Goal: Task Accomplishment & Management: Use online tool/utility

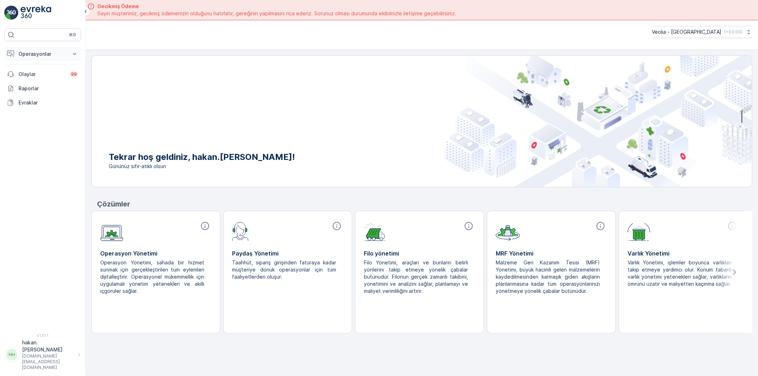
click at [74, 52] on icon at bounding box center [74, 53] width 7 height 7
click at [55, 84] on p "Rotalar & Görevler" at bounding box center [40, 85] width 44 height 7
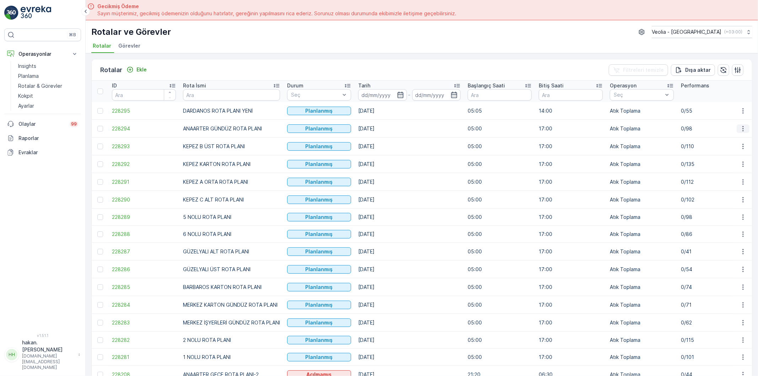
click at [742, 127] on icon "button" at bounding box center [742, 128] width 1 height 5
click at [717, 169] on span "Atanan Kişiyi Değiştir" at bounding box center [723, 168] width 50 height 7
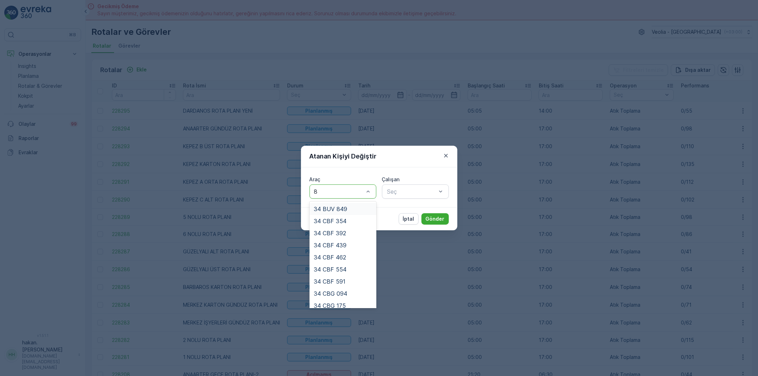
type input "88"
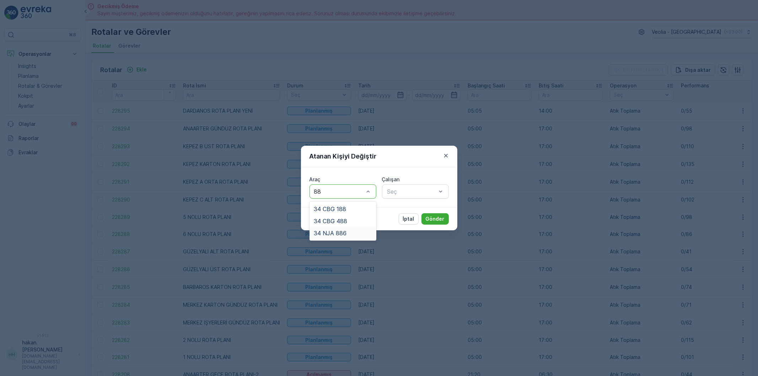
click at [343, 235] on span "34 NJA 886" at bounding box center [330, 233] width 33 height 6
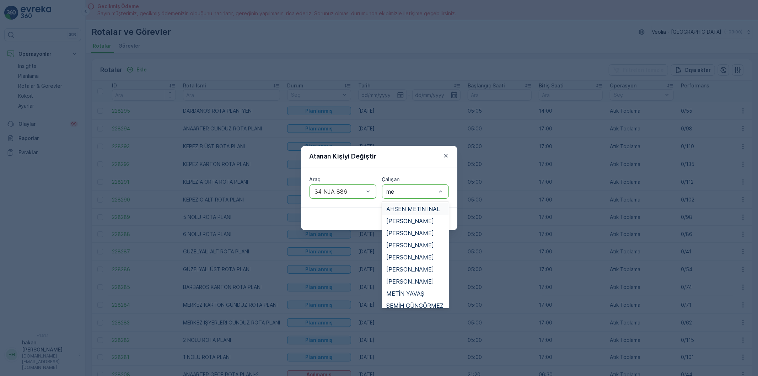
type input "meh"
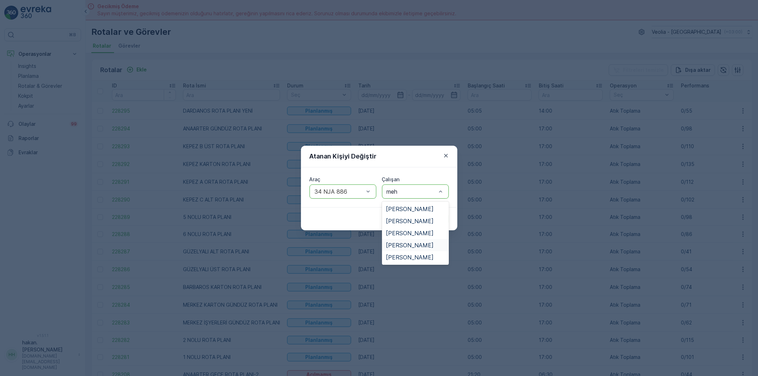
click at [432, 247] on span "[PERSON_NAME]" at bounding box center [410, 245] width 48 height 6
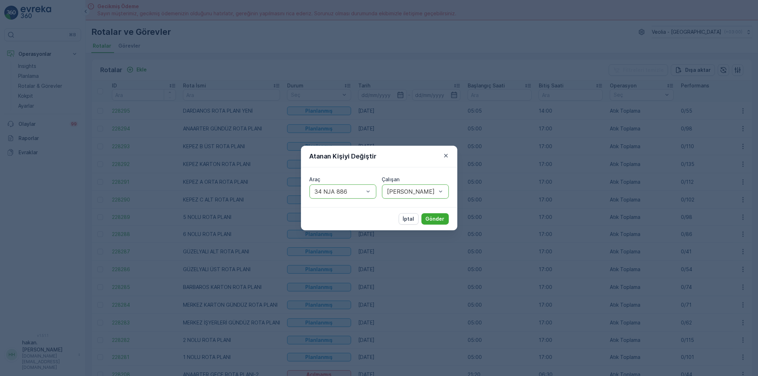
click at [433, 212] on div "İptal Gönder" at bounding box center [379, 218] width 156 height 23
click at [436, 218] on p "Gönder" at bounding box center [435, 218] width 19 height 7
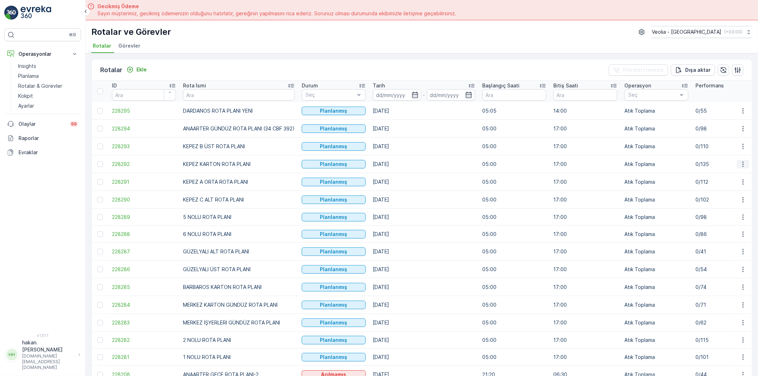
click at [740, 165] on icon "button" at bounding box center [743, 164] width 7 height 7
click at [712, 205] on span "Atanan Kişiyi Değiştir" at bounding box center [723, 204] width 50 height 7
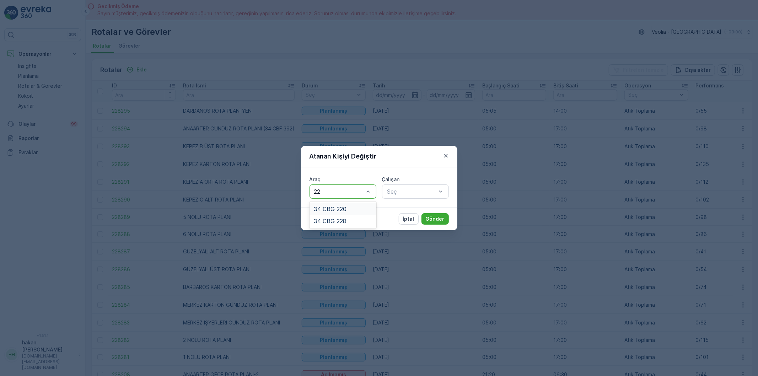
type input "220"
click at [352, 208] on div "34 CBG 220" at bounding box center [343, 209] width 58 height 6
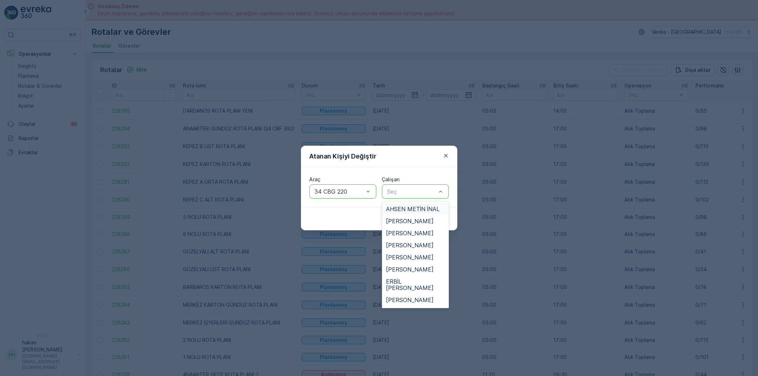
click at [411, 211] on span "AHSEN METİN İNAL" at bounding box center [413, 209] width 54 height 6
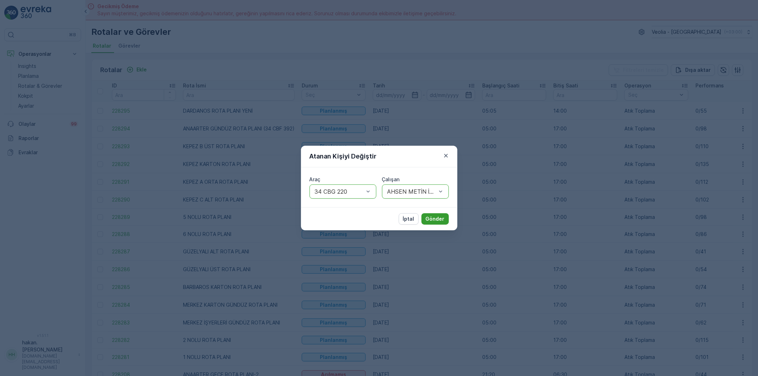
click at [433, 216] on p "Gönder" at bounding box center [435, 218] width 19 height 7
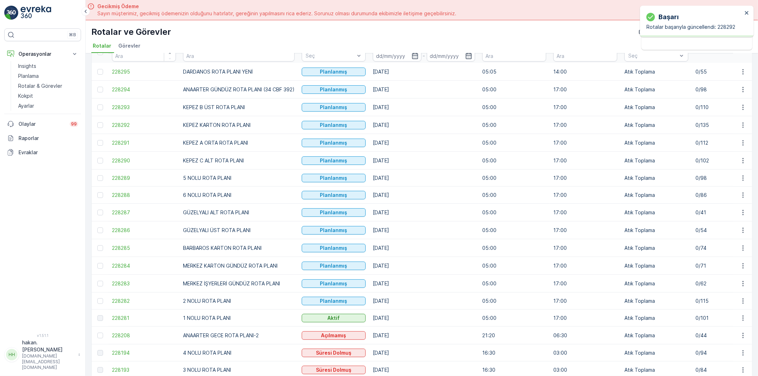
scroll to position [39, 0]
click at [741, 140] on icon "button" at bounding box center [743, 142] width 7 height 7
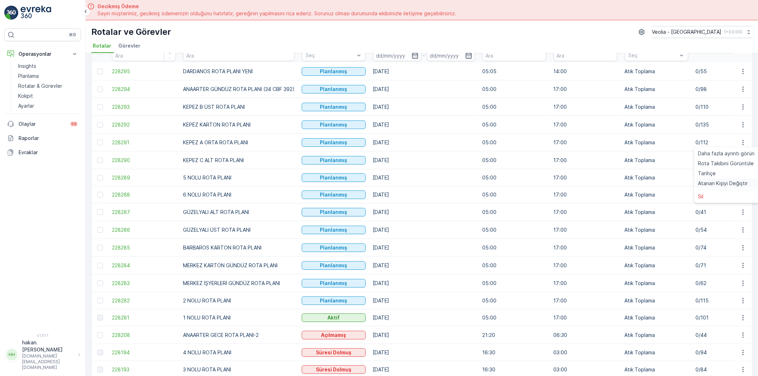
click at [724, 183] on span "Atanan Kişiyi Değiştir" at bounding box center [723, 183] width 50 height 7
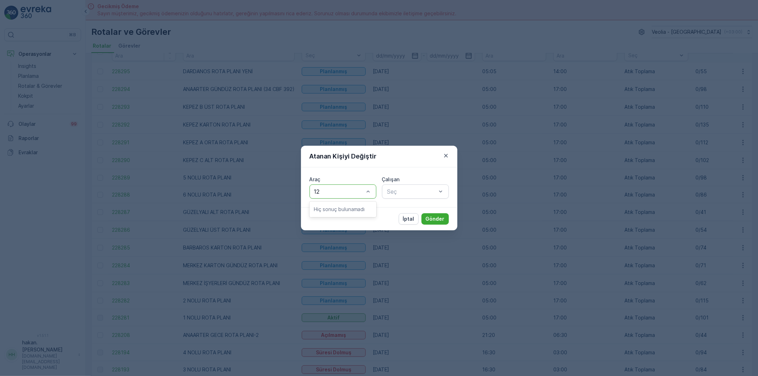
type input "1"
type input "210"
click at [351, 211] on div "34 CBG 210" at bounding box center [343, 209] width 58 height 6
type input "hasa"
click at [404, 220] on span "[PERSON_NAME]" at bounding box center [410, 221] width 48 height 6
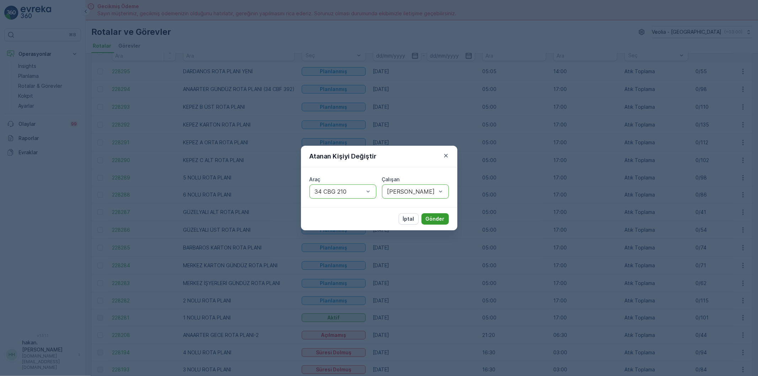
click at [440, 219] on p "Gönder" at bounding box center [435, 218] width 19 height 7
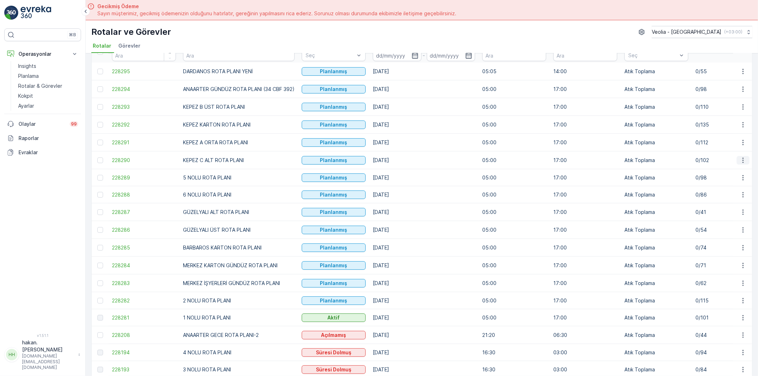
click at [742, 159] on icon "button" at bounding box center [742, 159] width 1 height 5
click at [730, 201] on span "Atanan Kişiyi Değiştir" at bounding box center [723, 201] width 50 height 7
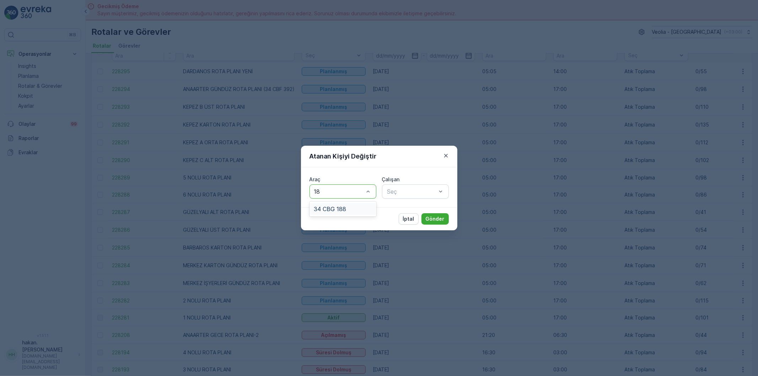
type input "188"
click at [350, 204] on div "34 CBG 188" at bounding box center [343, 209] width 67 height 12
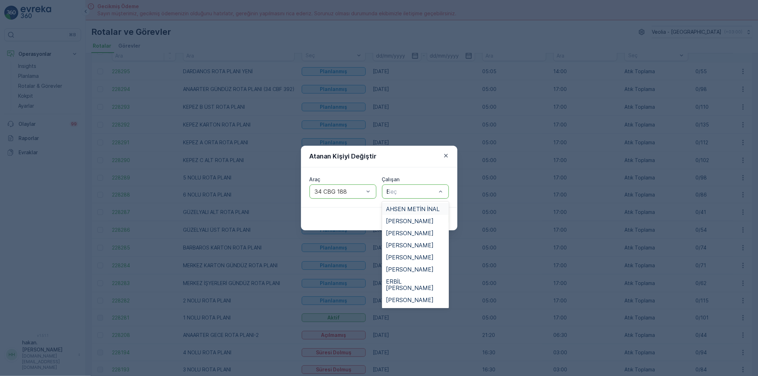
type input "ER"
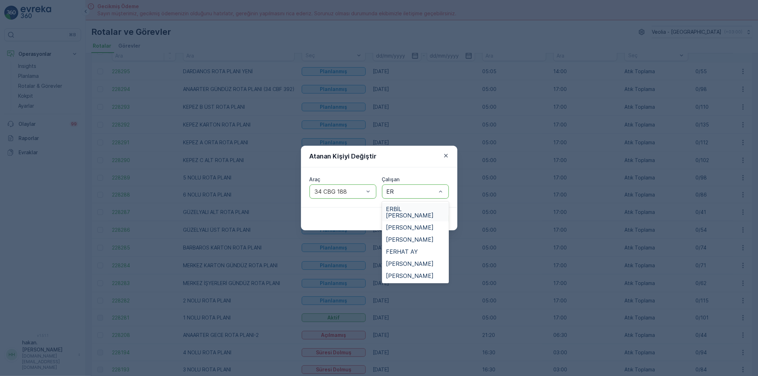
click at [414, 208] on span "ERBİL [PERSON_NAME]" at bounding box center [415, 212] width 58 height 13
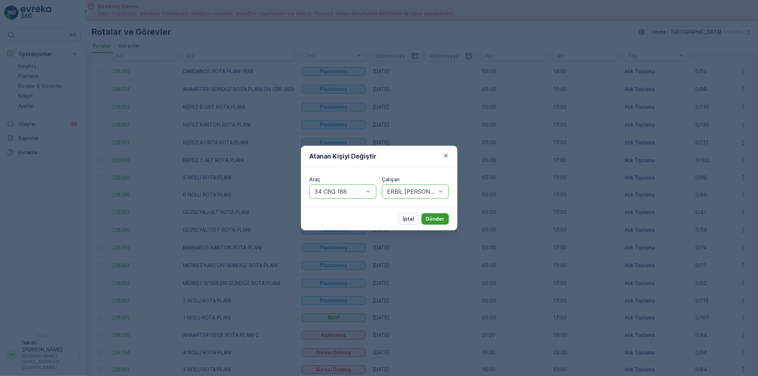
click at [428, 215] on p "Gönder" at bounding box center [435, 218] width 19 height 7
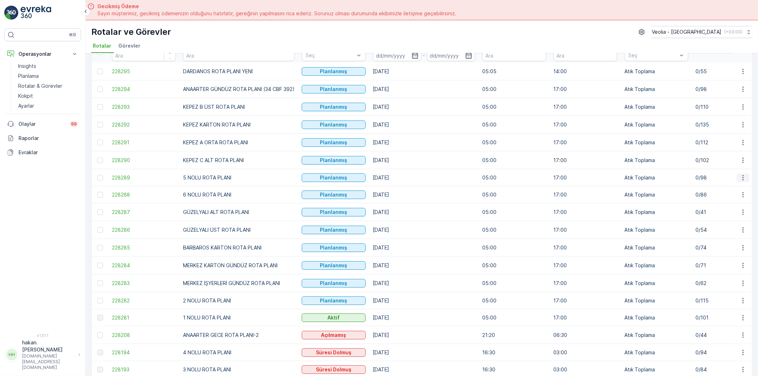
click at [743, 176] on icon "button" at bounding box center [743, 177] width 7 height 7
click at [726, 217] on span "Atanan Kişiyi Değiştir" at bounding box center [723, 218] width 50 height 7
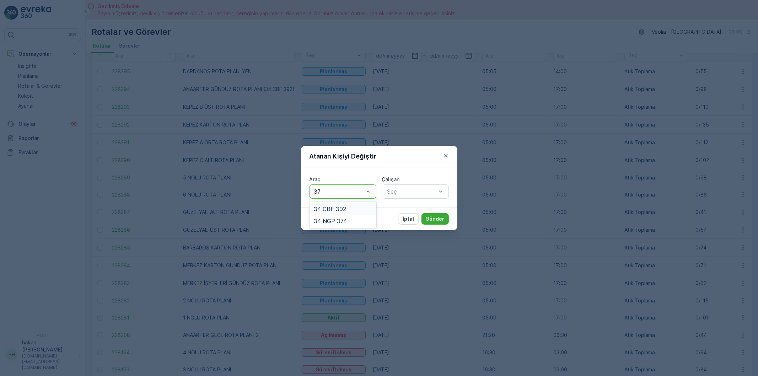
type input "374"
click at [350, 210] on div "34 NGP 374" at bounding box center [343, 209] width 58 height 6
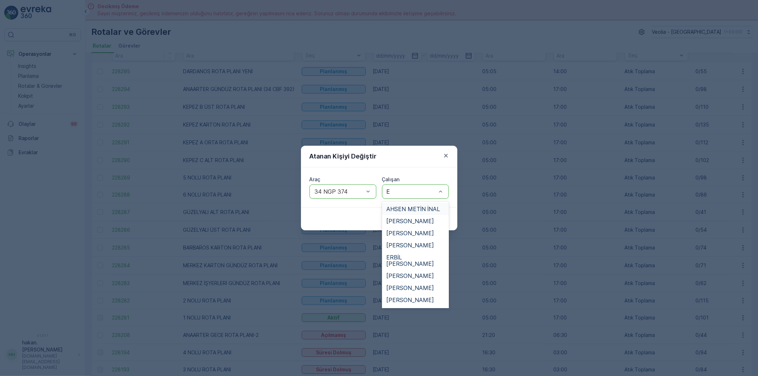
type input "ER"
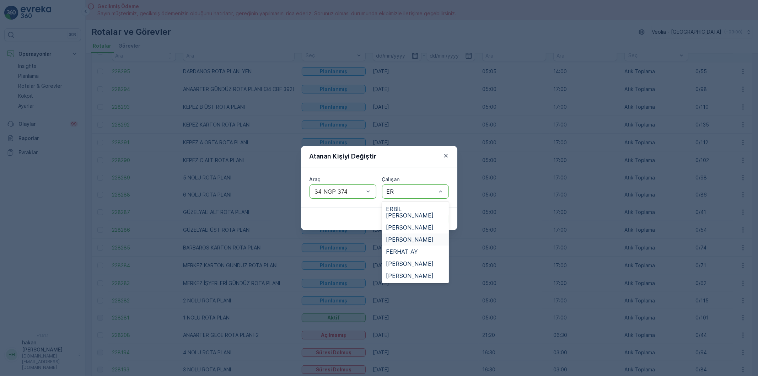
click at [406, 236] on span "[PERSON_NAME]" at bounding box center [410, 239] width 48 height 6
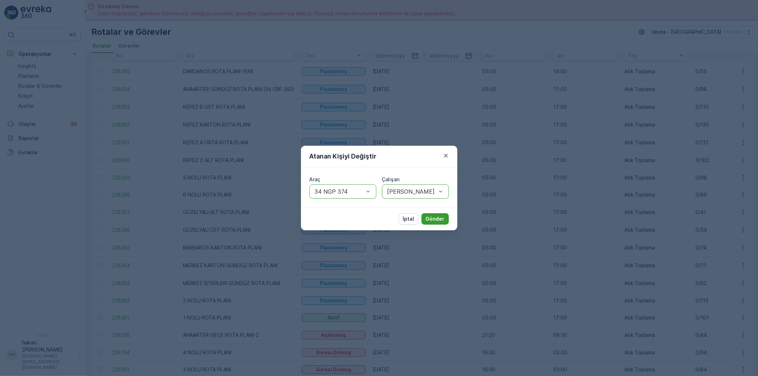
click at [434, 221] on p "Gönder" at bounding box center [435, 218] width 19 height 7
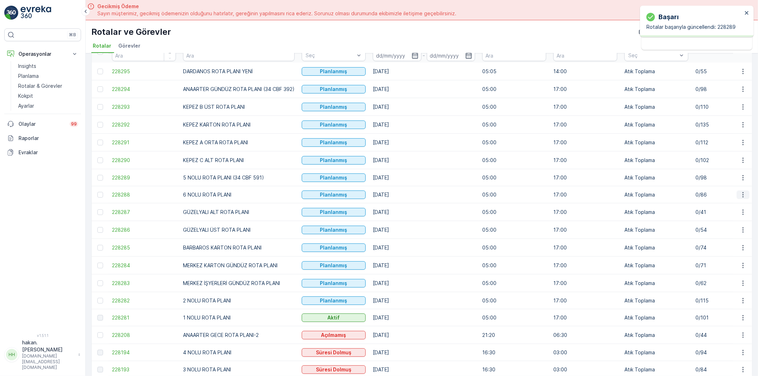
click at [741, 193] on icon "button" at bounding box center [743, 194] width 7 height 7
click at [719, 234] on span "Atanan Kişiyi Değiştir" at bounding box center [723, 235] width 50 height 7
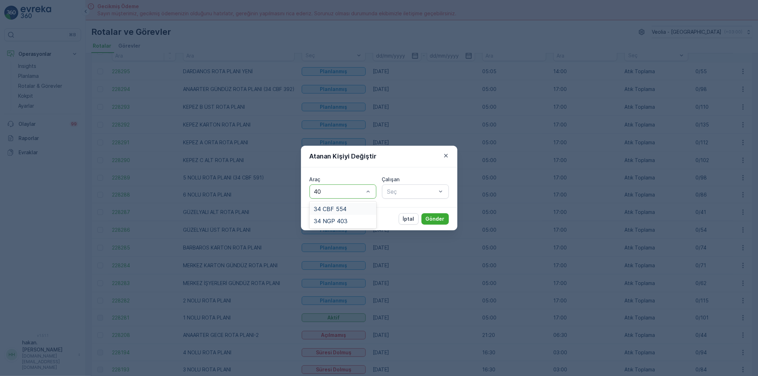
type input "403"
click at [352, 209] on div "34 NGP 403" at bounding box center [343, 209] width 58 height 6
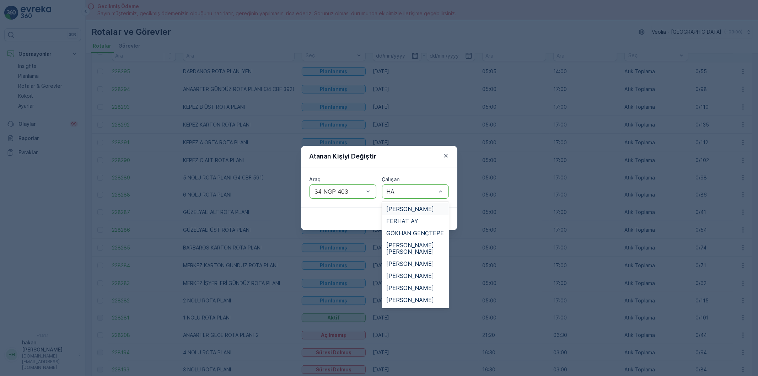
type input "HAM"
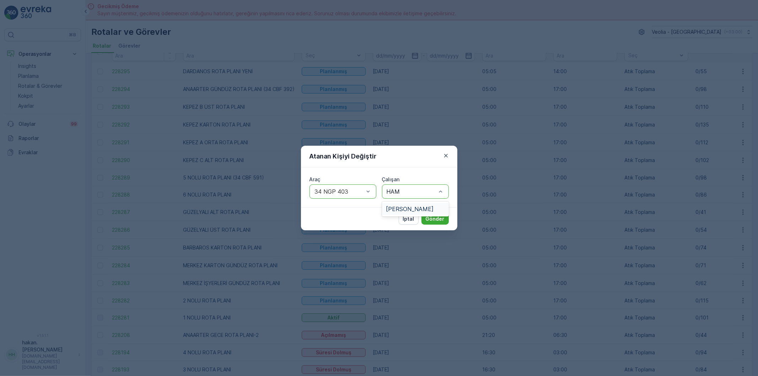
click at [406, 206] on span "[PERSON_NAME]" at bounding box center [410, 209] width 48 height 6
click at [434, 215] on p "Gönder" at bounding box center [435, 218] width 19 height 7
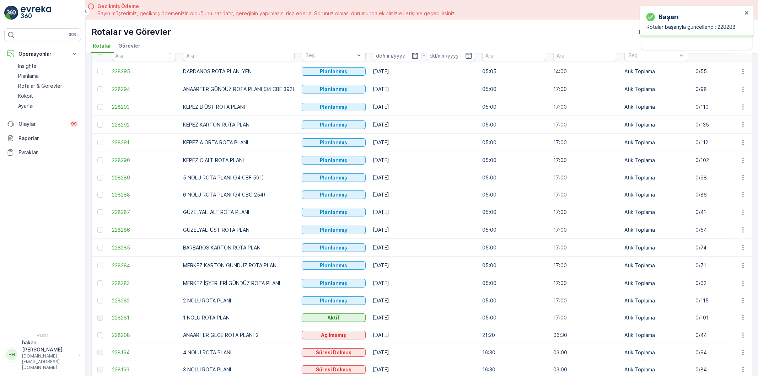
scroll to position [79, 0]
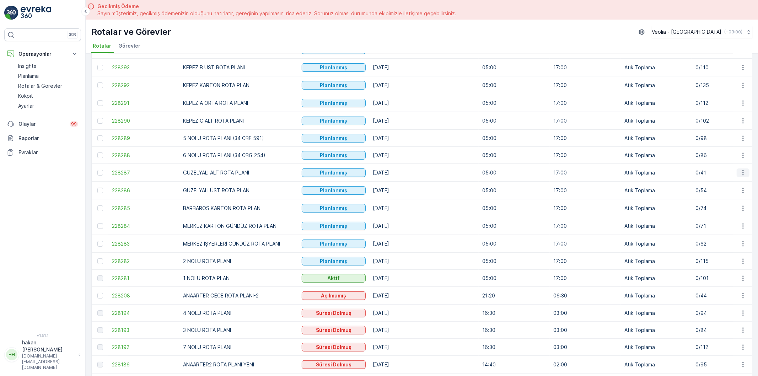
click at [742, 172] on icon "button" at bounding box center [742, 172] width 1 height 5
click at [666, 210] on p "Atık Toplama" at bounding box center [656, 208] width 64 height 7
click at [742, 209] on icon "button" at bounding box center [743, 208] width 7 height 7
click at [719, 248] on span "Atanan Kişiyi Değiştir" at bounding box center [723, 249] width 50 height 7
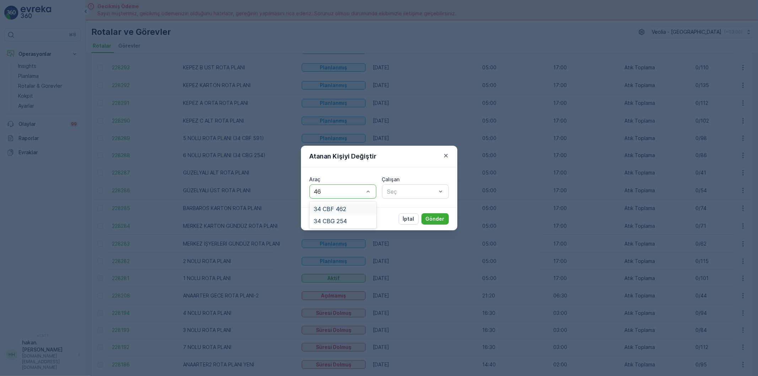
type input "462"
click at [355, 209] on div "34 CBF 462" at bounding box center [343, 209] width 58 height 6
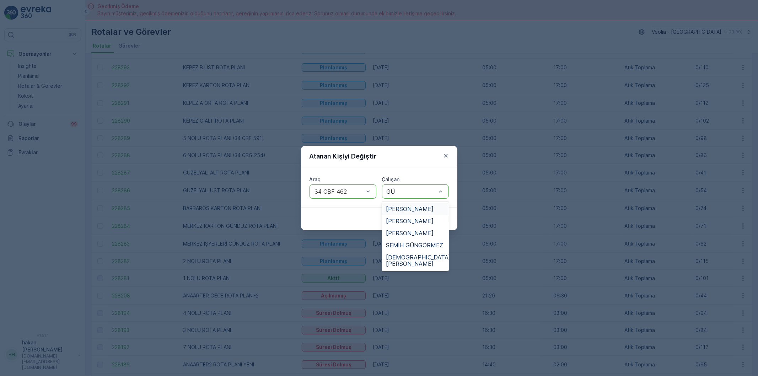
type input "GÜR"
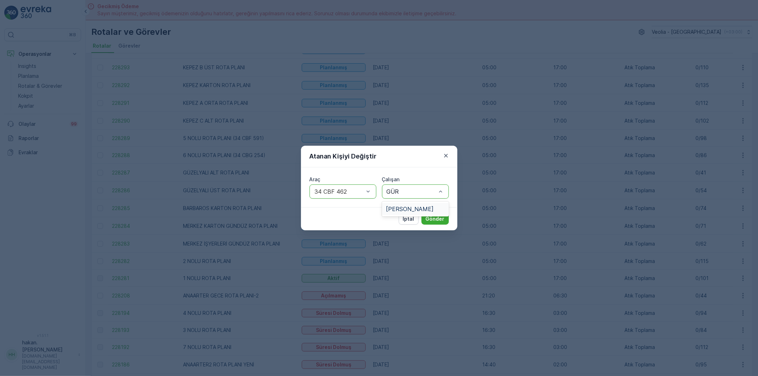
click at [403, 212] on span "[PERSON_NAME]" at bounding box center [410, 209] width 48 height 6
click at [435, 220] on p "Gönder" at bounding box center [435, 218] width 19 height 7
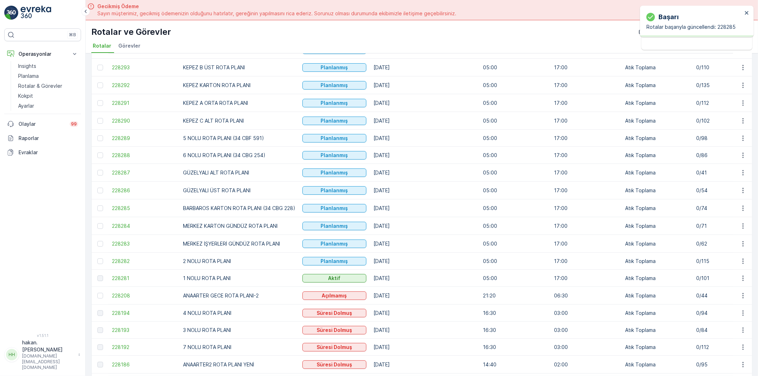
scroll to position [118, 0]
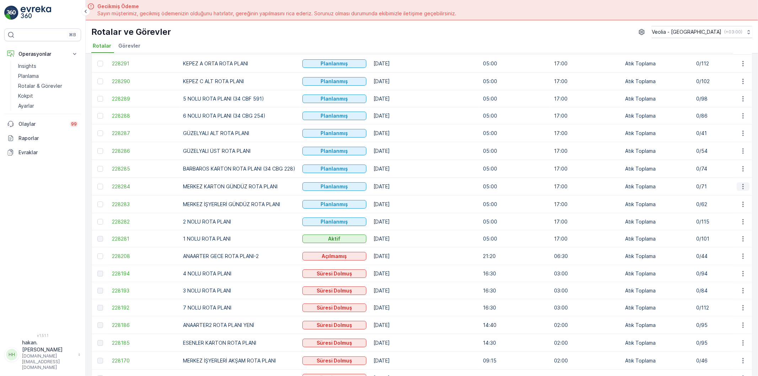
click at [744, 188] on icon "button" at bounding box center [743, 186] width 7 height 7
click at [719, 226] on span "Atanan Kişiyi Değiştir" at bounding box center [723, 228] width 50 height 7
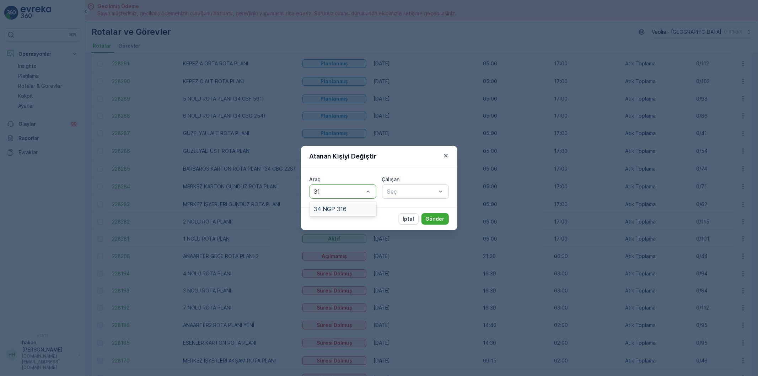
type input "316"
click at [341, 206] on span "34 NGP 316" at bounding box center [330, 209] width 33 height 6
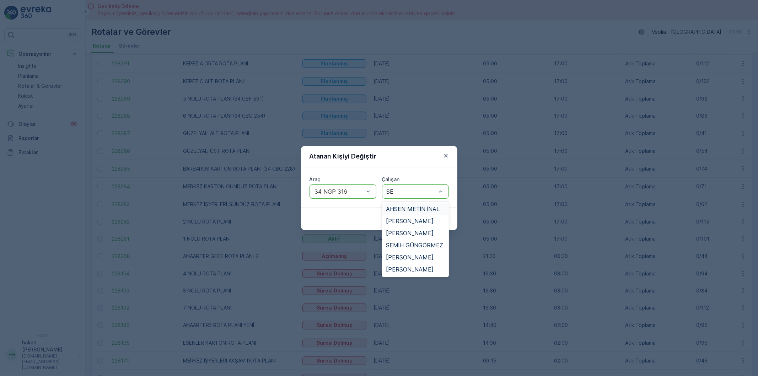
type input "SEL"
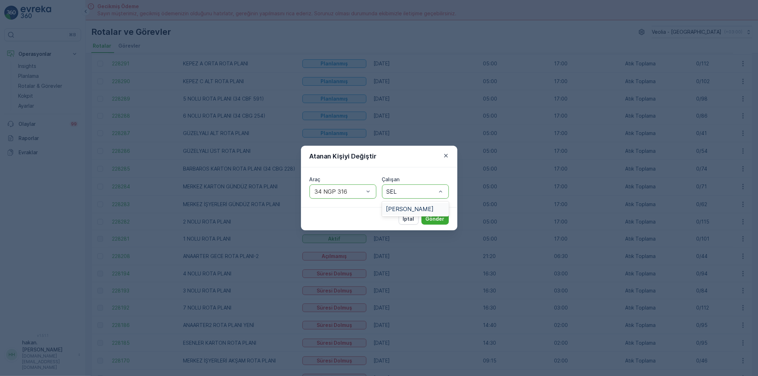
click at [414, 210] on span "[PERSON_NAME]" at bounding box center [410, 209] width 48 height 6
click at [436, 215] on p "Gönder" at bounding box center [435, 218] width 19 height 7
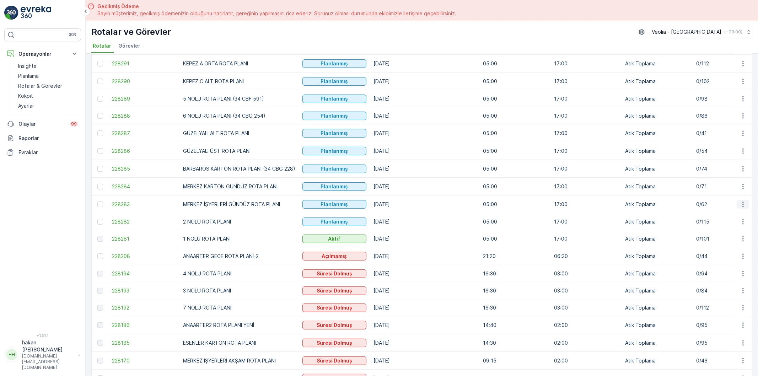
click at [741, 205] on icon "button" at bounding box center [743, 204] width 7 height 7
click at [720, 245] on span "Atanan Kişiyi Değiştir" at bounding box center [723, 246] width 50 height 7
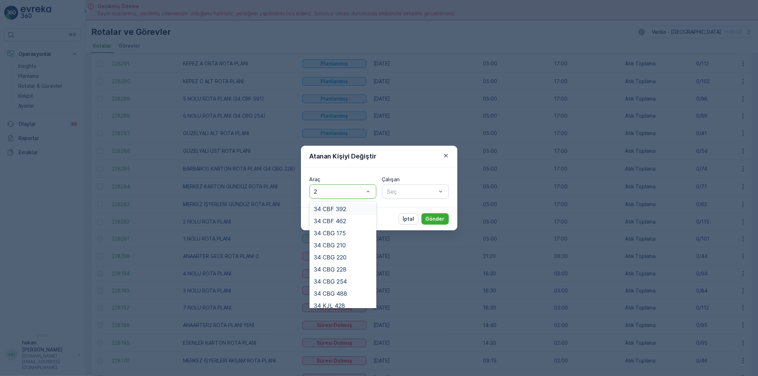
type input "24"
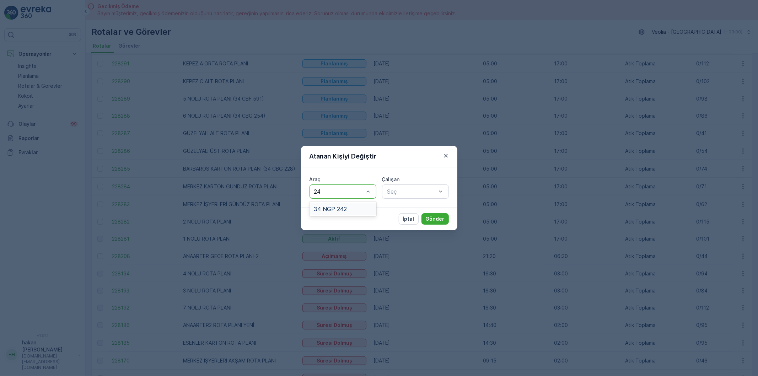
click at [345, 204] on div "34 NGP 242" at bounding box center [343, 209] width 67 height 12
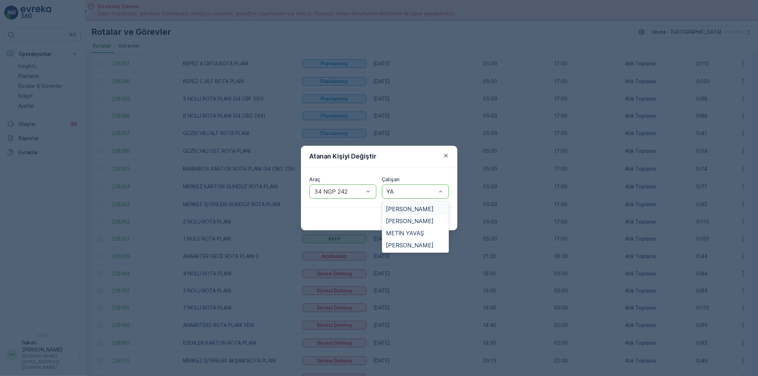
type input "YAS"
click at [413, 206] on span "[PERSON_NAME]" at bounding box center [410, 209] width 48 height 6
click at [434, 219] on p "Gönder" at bounding box center [435, 218] width 19 height 7
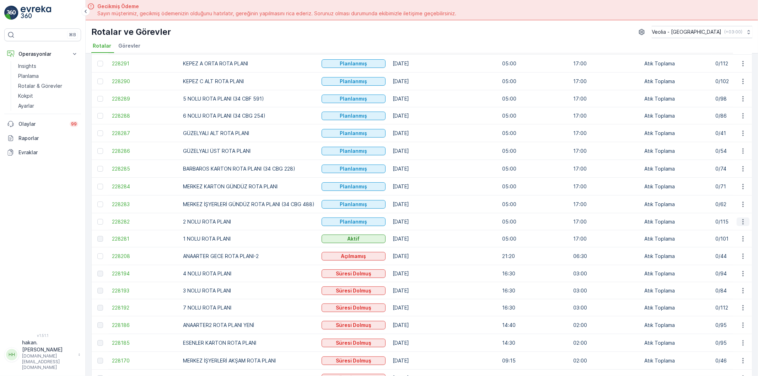
click at [741, 224] on icon "button" at bounding box center [743, 221] width 7 height 7
click at [719, 262] on span "Atanan Kişiyi Değiştir" at bounding box center [723, 264] width 50 height 7
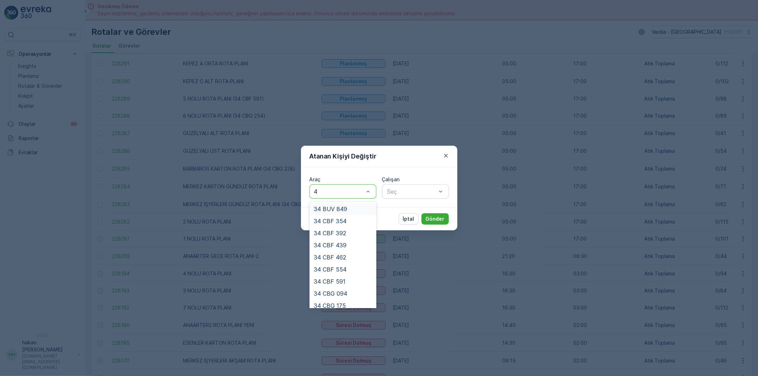
type input "43"
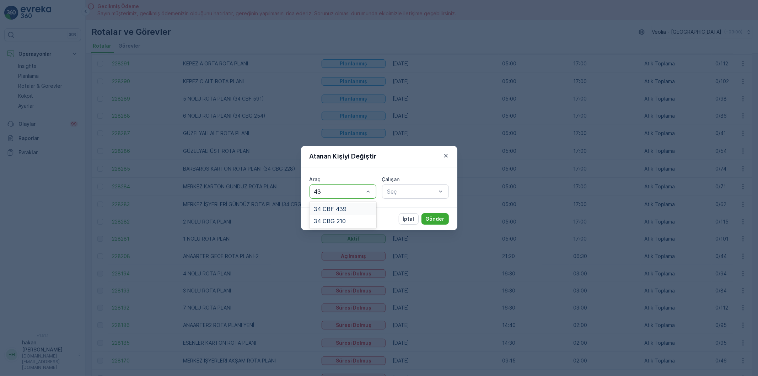
click at [337, 204] on div "34 CBF 439" at bounding box center [343, 209] width 67 height 12
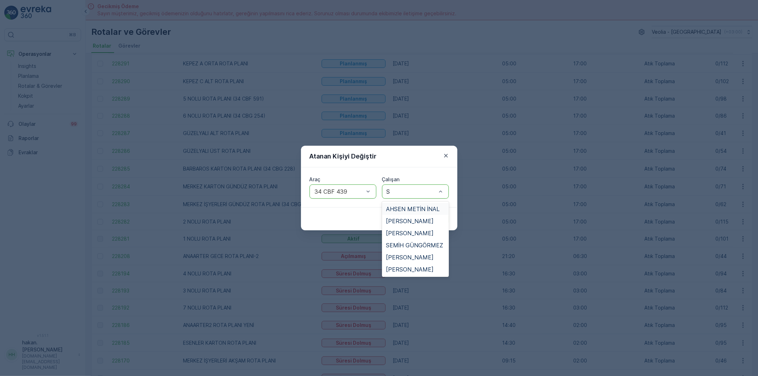
type input "SE"
click at [418, 245] on span "SEMİH GÜNGÖRMEZ" at bounding box center [414, 245] width 57 height 6
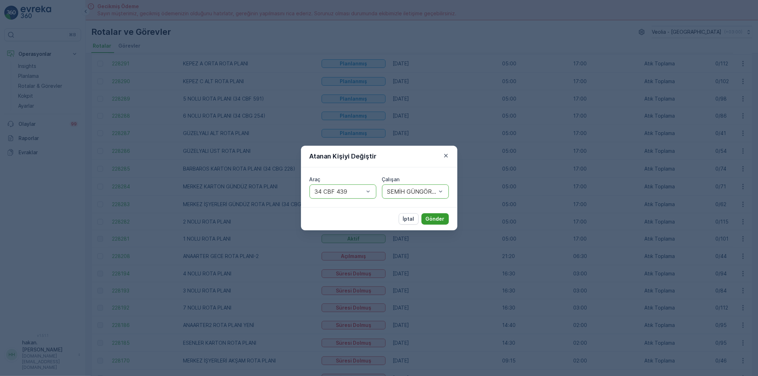
click at [438, 216] on p "Gönder" at bounding box center [435, 218] width 19 height 7
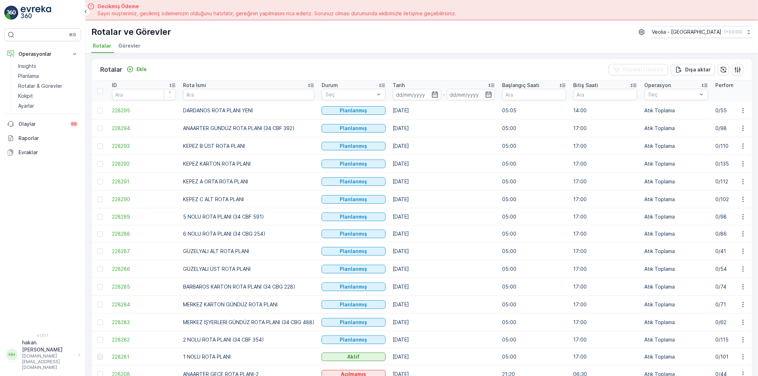
scroll to position [0, 0]
